Goal: Information Seeking & Learning: Get advice/opinions

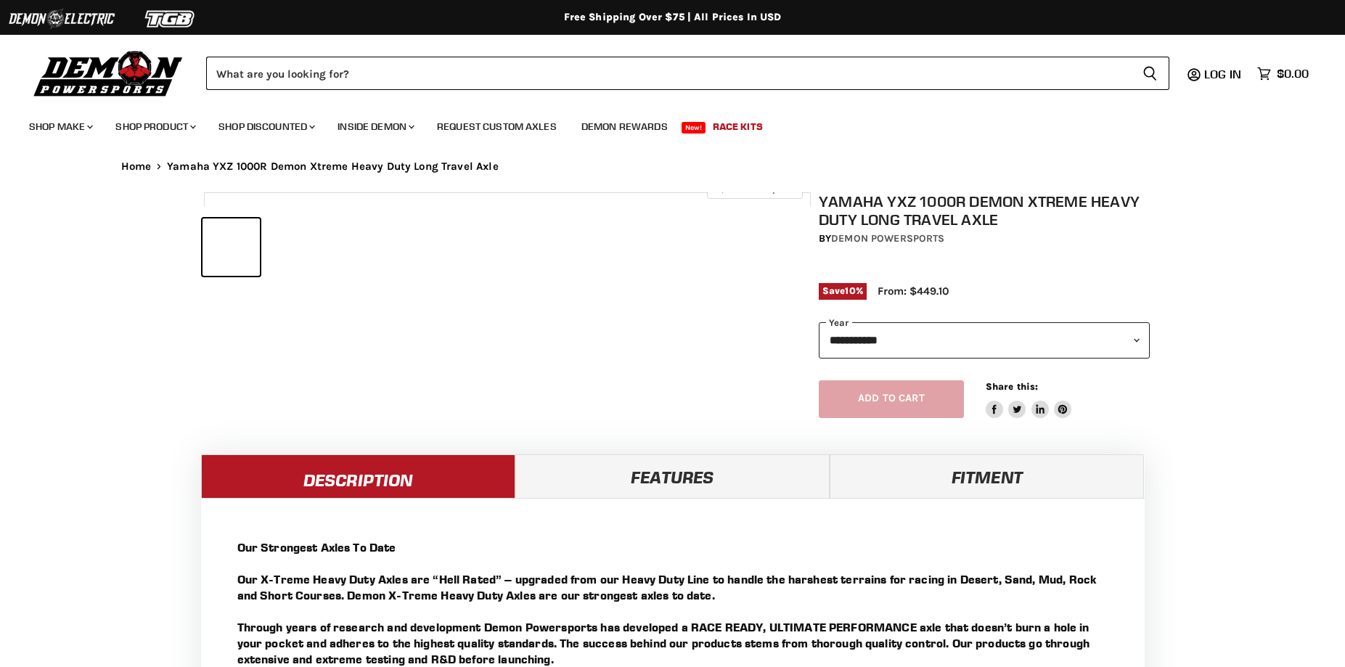
select select "******"
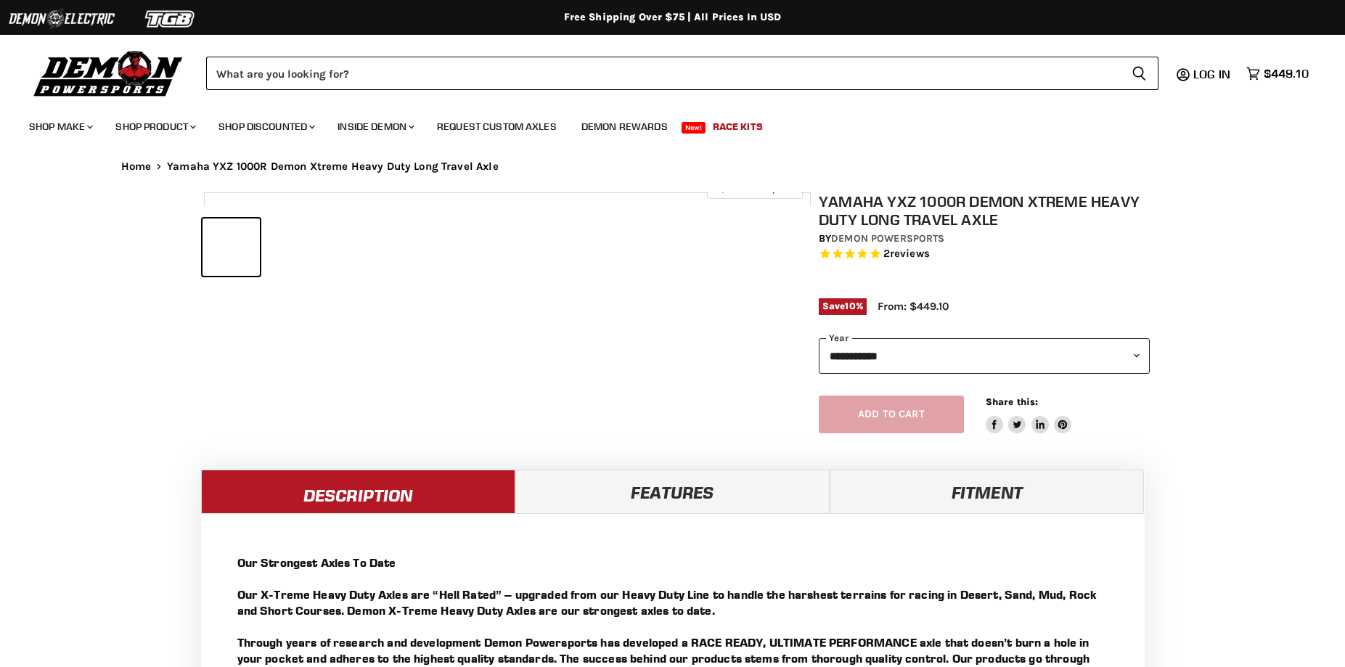
select select "******"
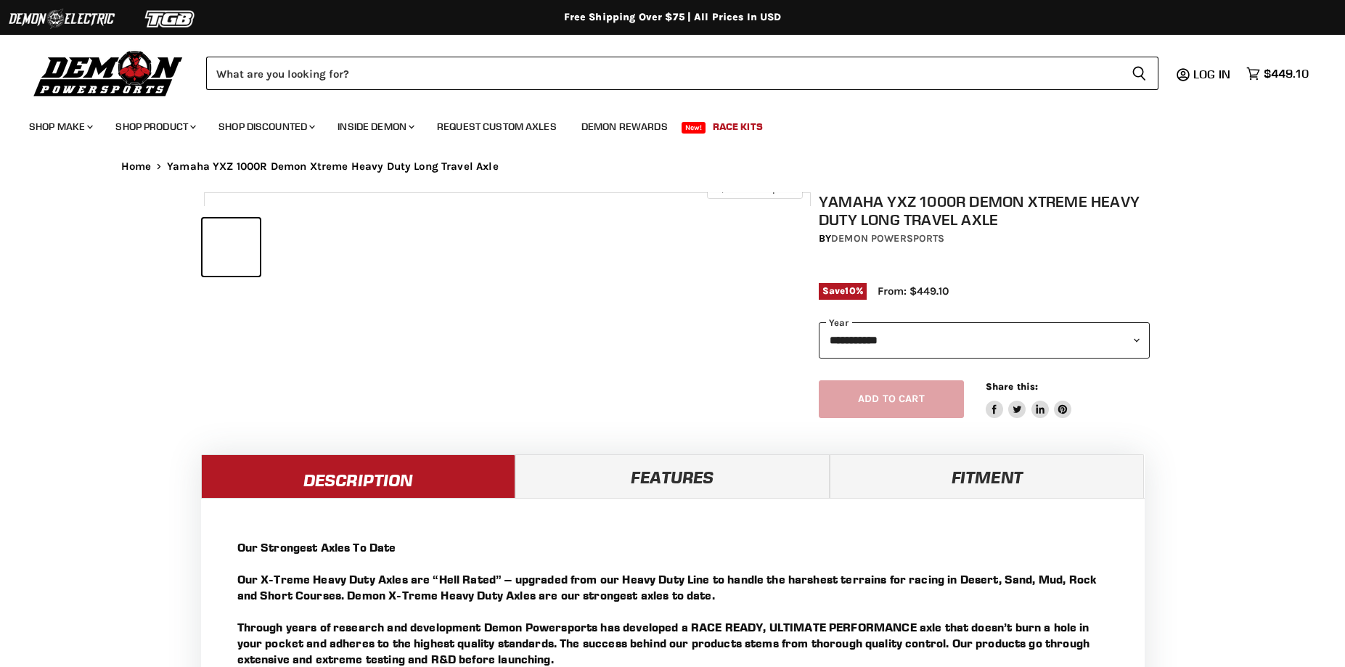
select select "******"
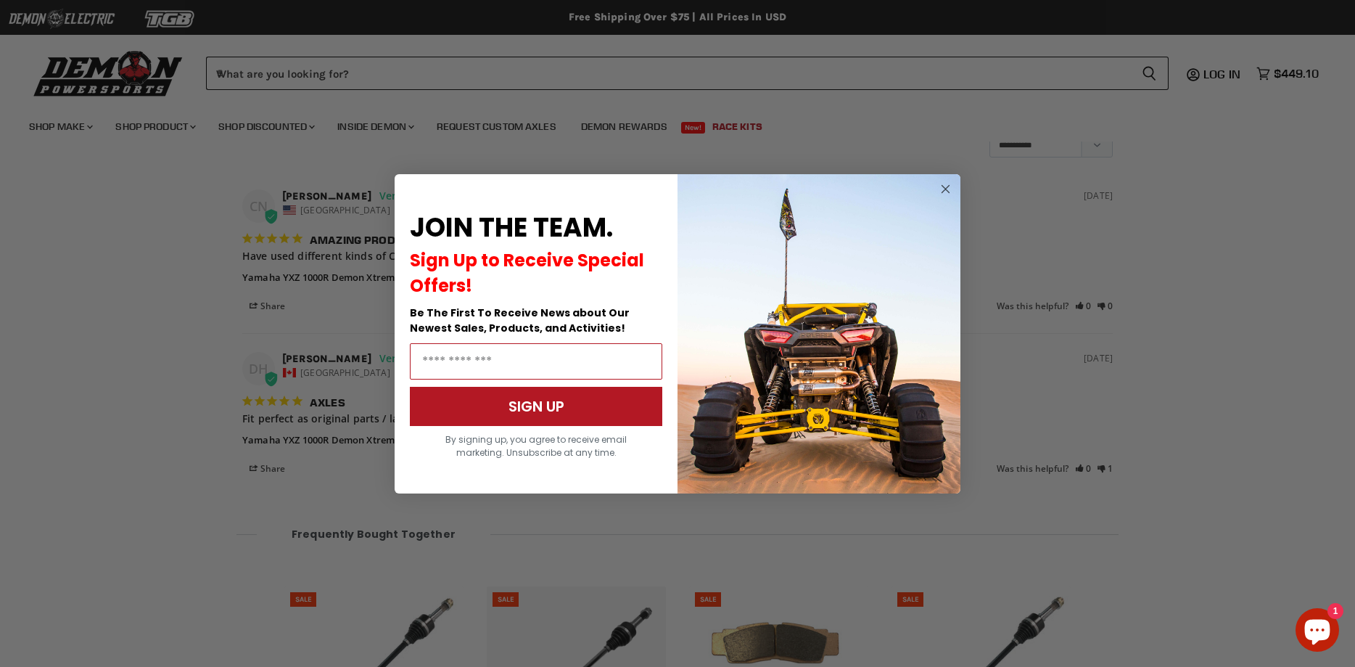
scroll to position [1973, 0]
